Goal: Navigation & Orientation: Find specific page/section

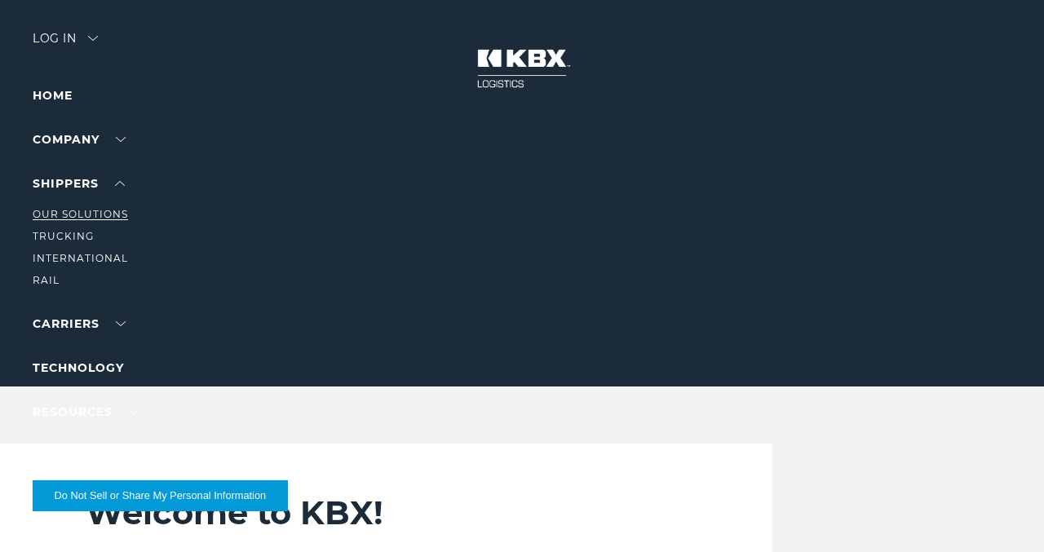
click at [104, 216] on link "Our Solutions" at bounding box center [80, 214] width 95 height 12
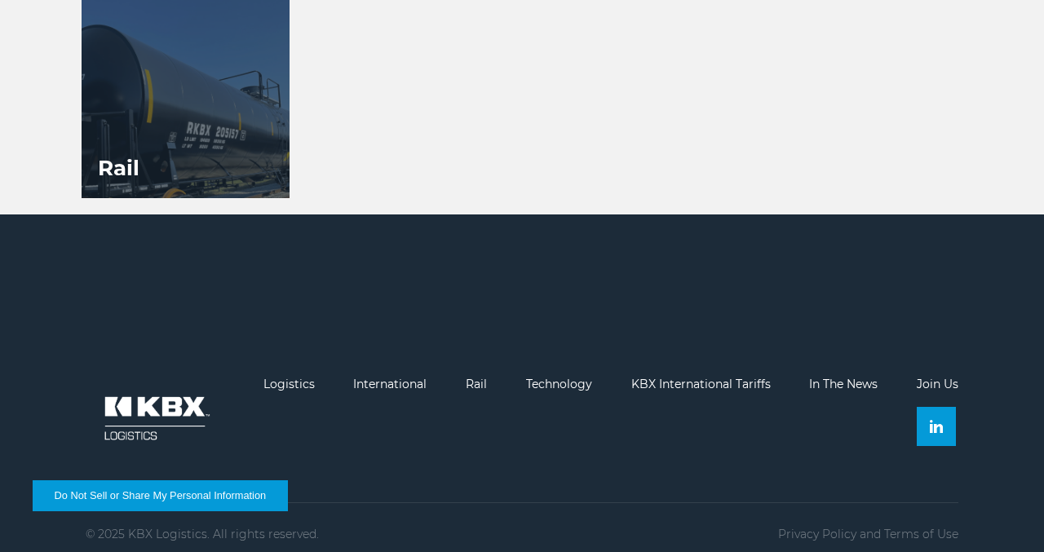
scroll to position [1527, 0]
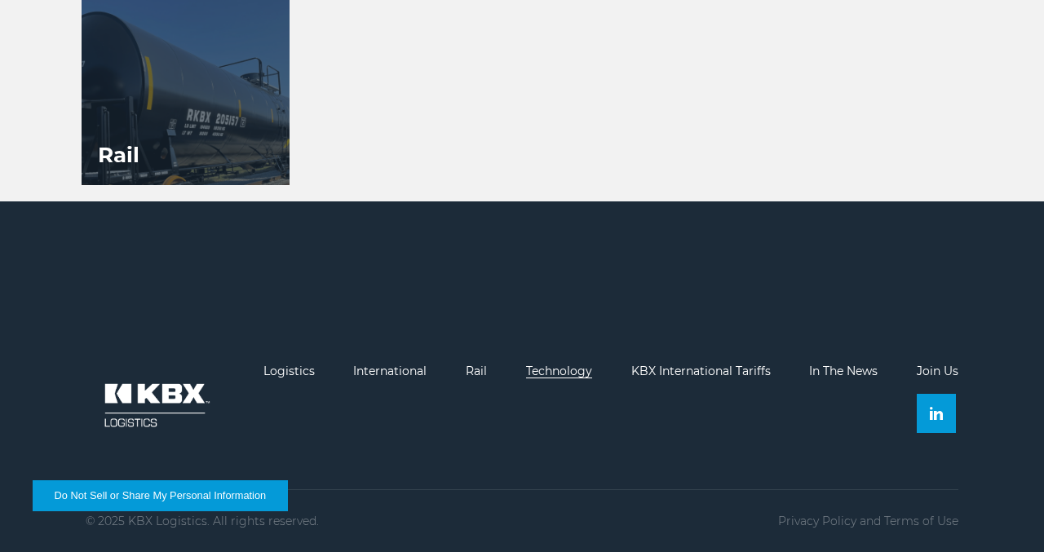
click at [569, 372] on link "Technology" at bounding box center [559, 371] width 66 height 15
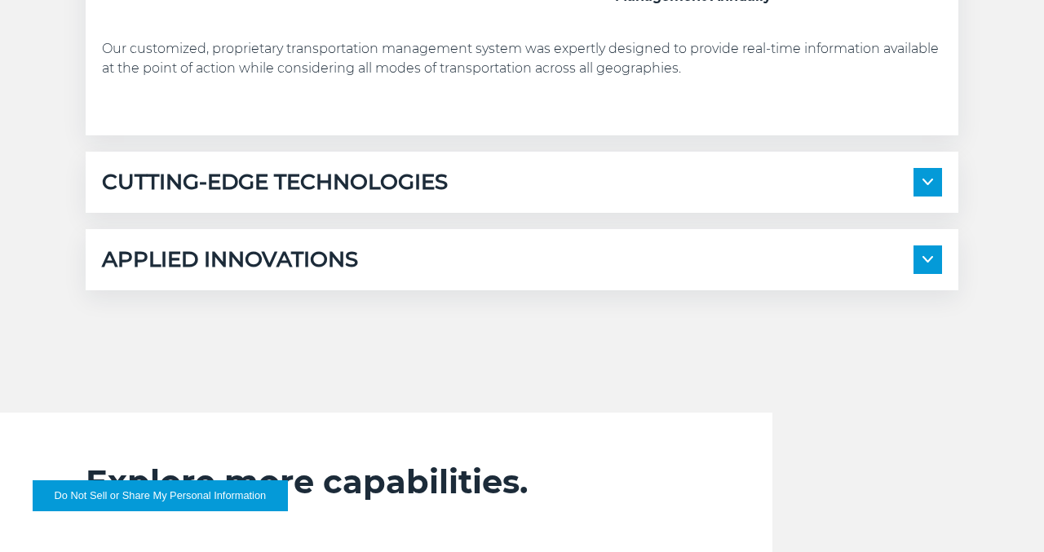
scroll to position [1040, 0]
